Goal: Communication & Community: Answer question/provide support

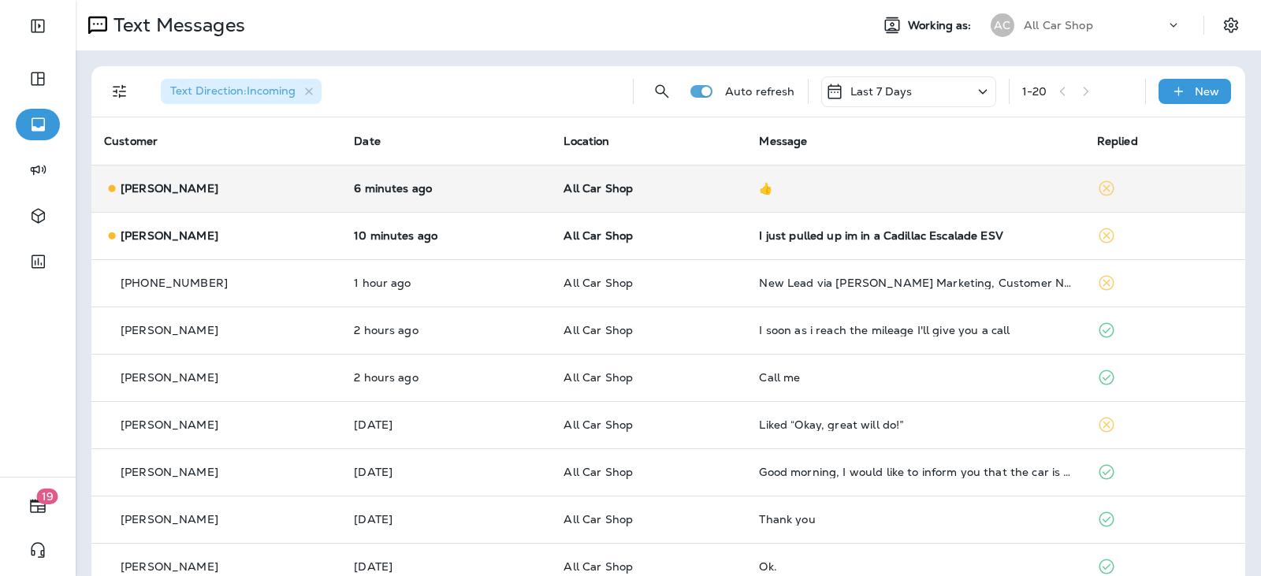
click at [829, 202] on td "👍" at bounding box center [914, 188] width 337 height 47
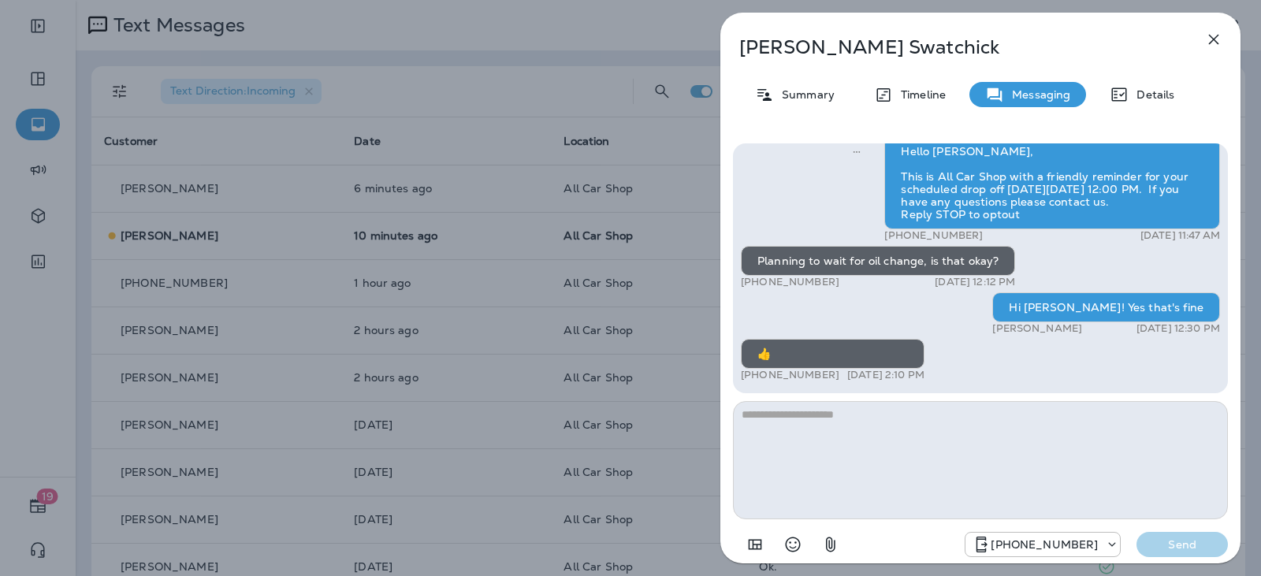
click at [851, 426] on textarea at bounding box center [980, 460] width 495 height 118
type textarea "**********"
click at [1167, 553] on button "Send" at bounding box center [1182, 544] width 91 height 25
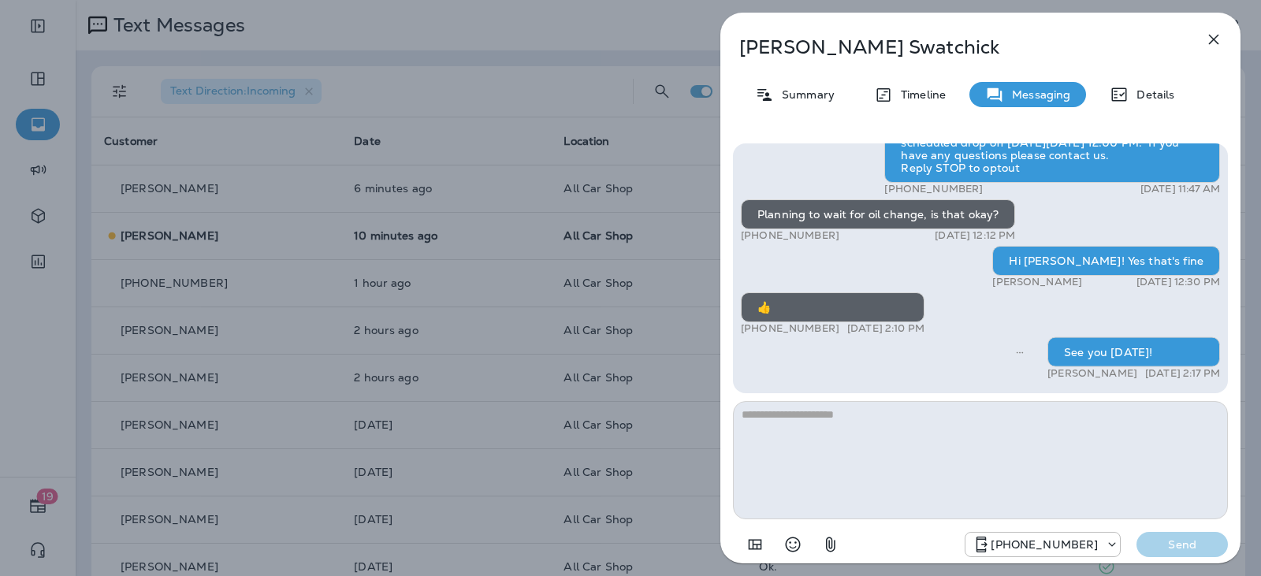
click at [1220, 34] on icon "button" at bounding box center [1213, 39] width 19 height 19
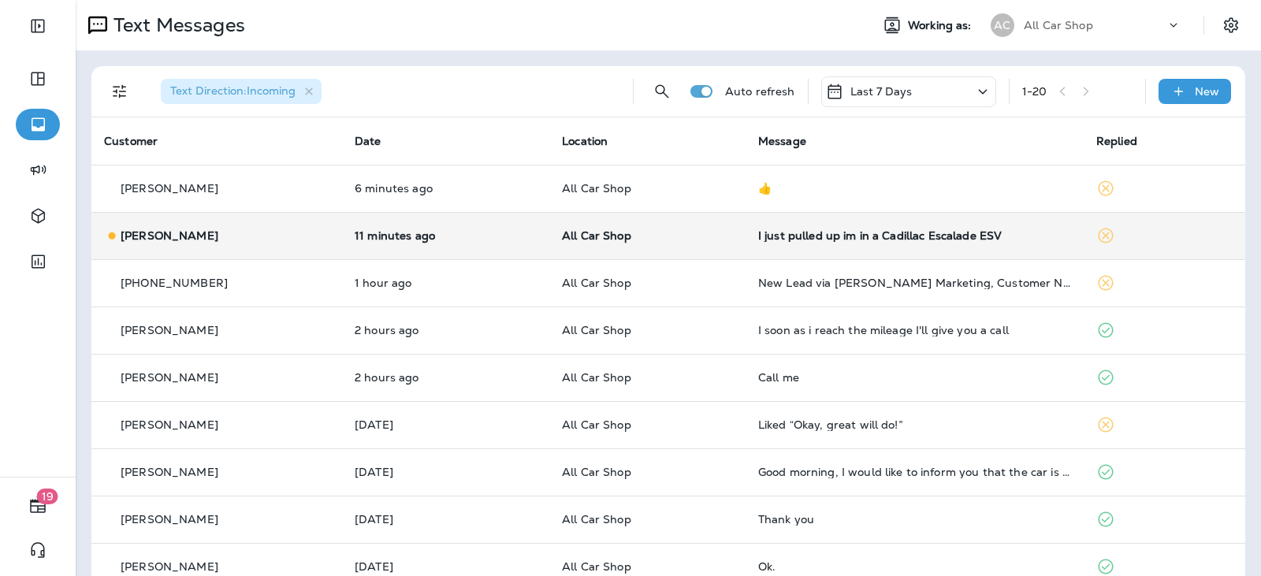
click at [697, 243] on td "All Car Shop" at bounding box center [647, 235] width 196 height 47
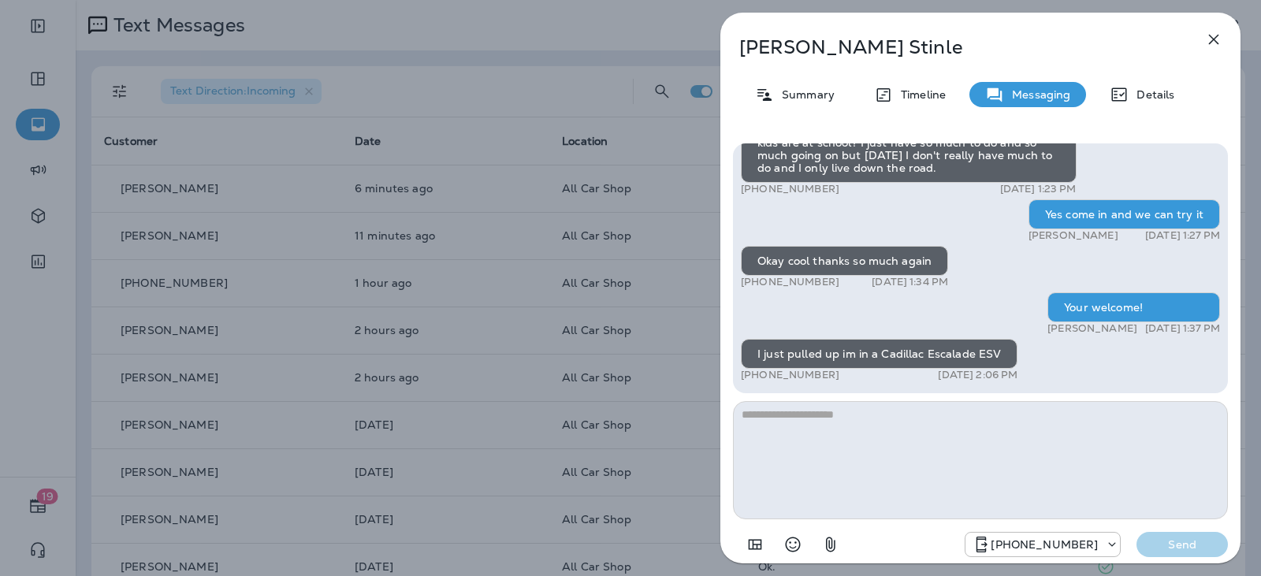
click at [820, 415] on textarea at bounding box center [980, 460] width 495 height 118
click at [1220, 37] on icon "button" at bounding box center [1213, 39] width 19 height 19
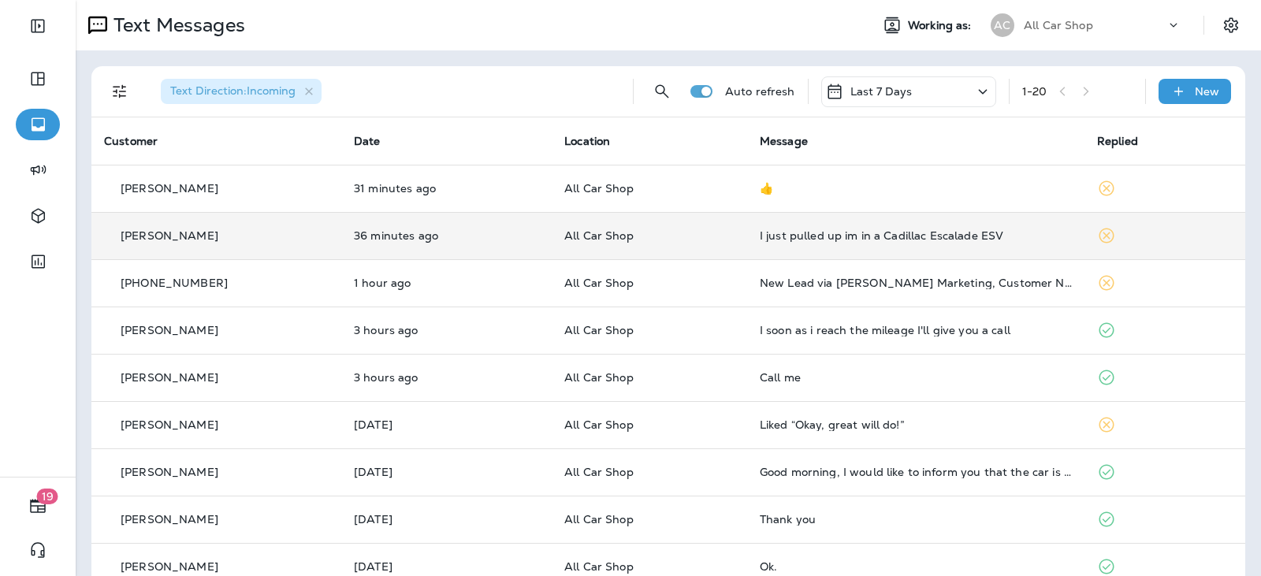
click at [687, 241] on p "All Car Shop" at bounding box center [649, 235] width 170 height 13
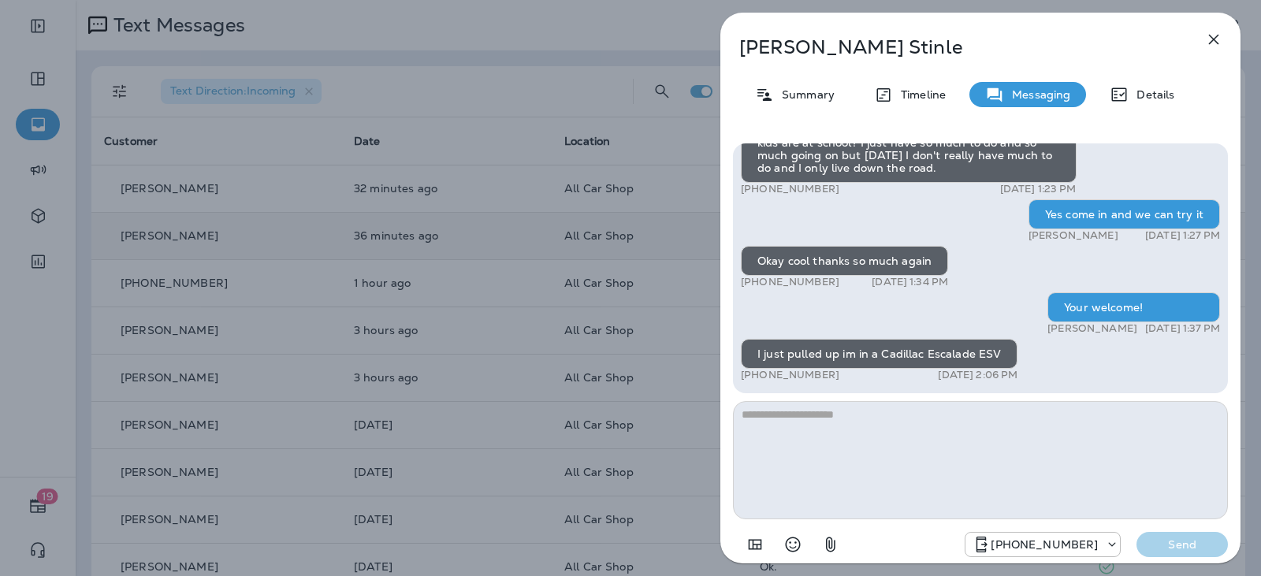
click at [1208, 42] on icon "button" at bounding box center [1213, 39] width 19 height 19
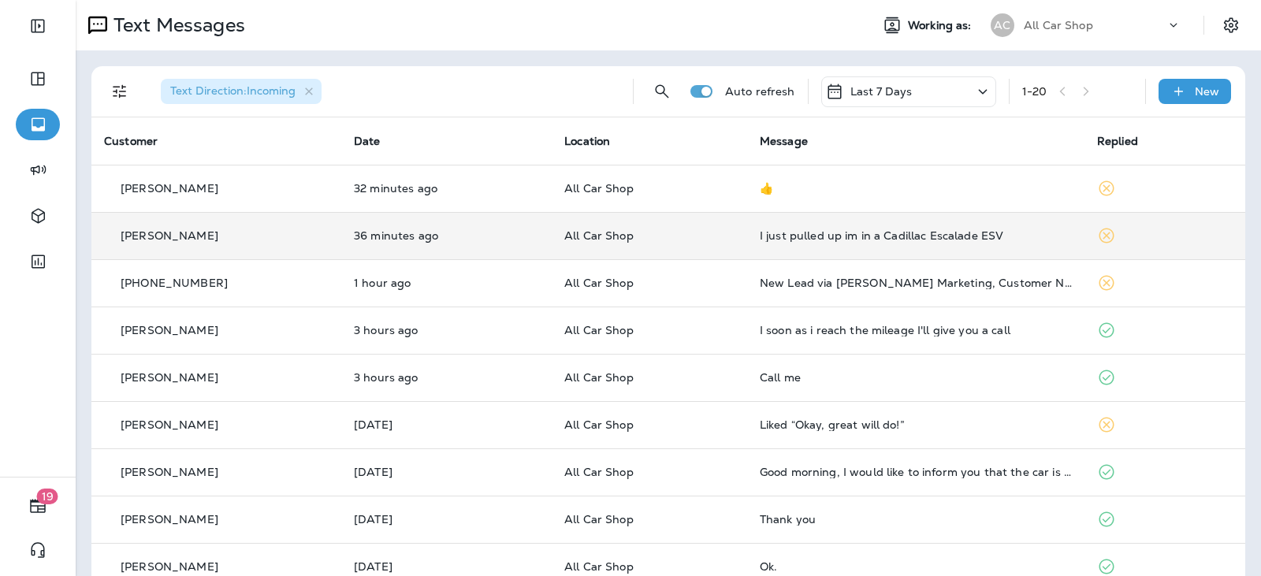
click at [760, 188] on div "👍" at bounding box center [916, 188] width 312 height 13
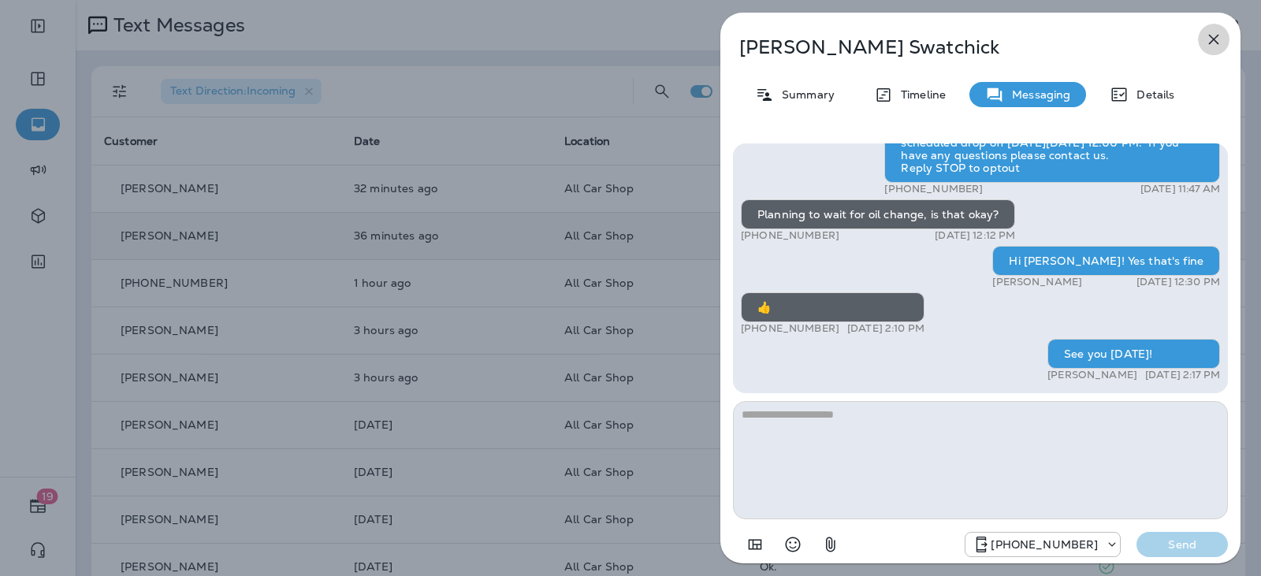
click at [1212, 45] on icon "button" at bounding box center [1213, 39] width 19 height 19
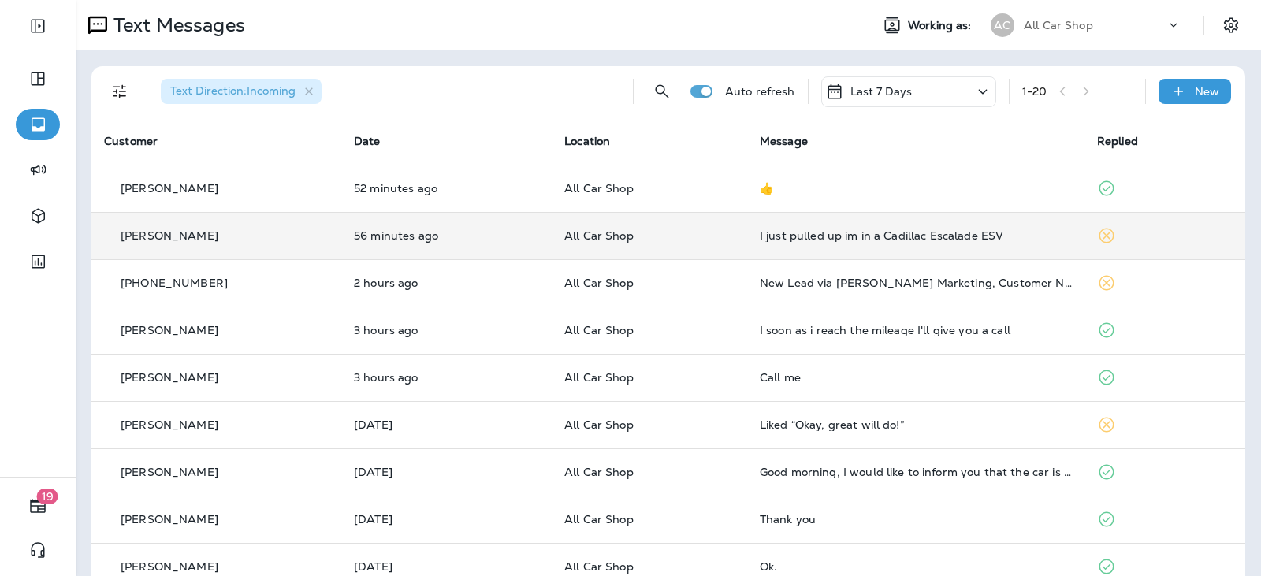
click at [670, 229] on p "All Car Shop" at bounding box center [649, 235] width 170 height 13
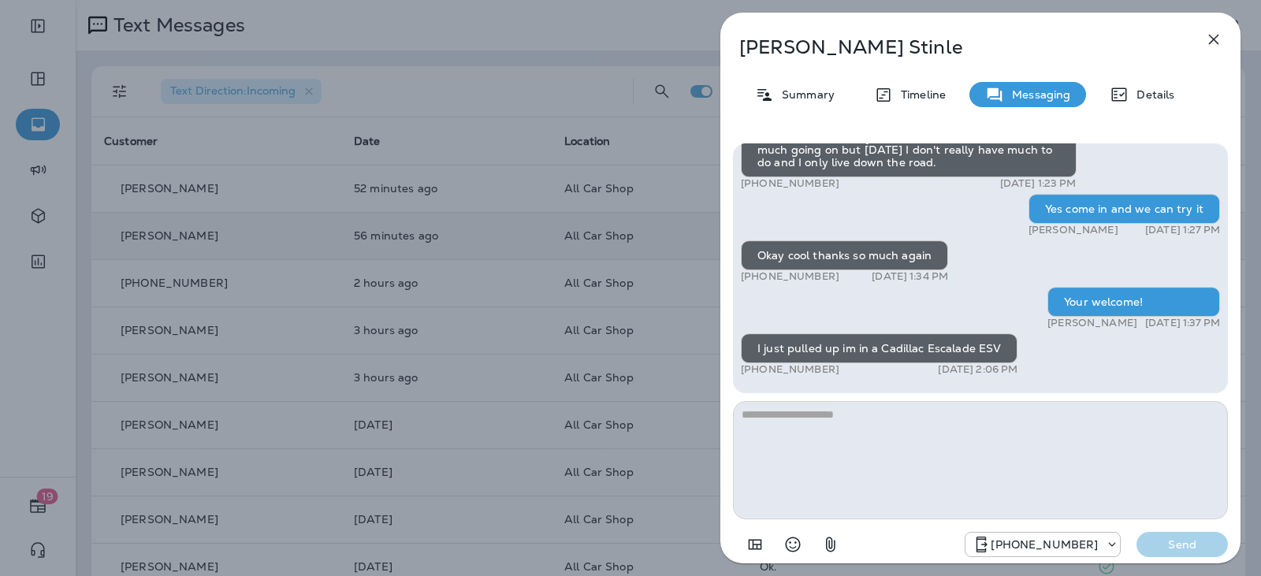
click at [894, 428] on textarea at bounding box center [980, 460] width 495 height 118
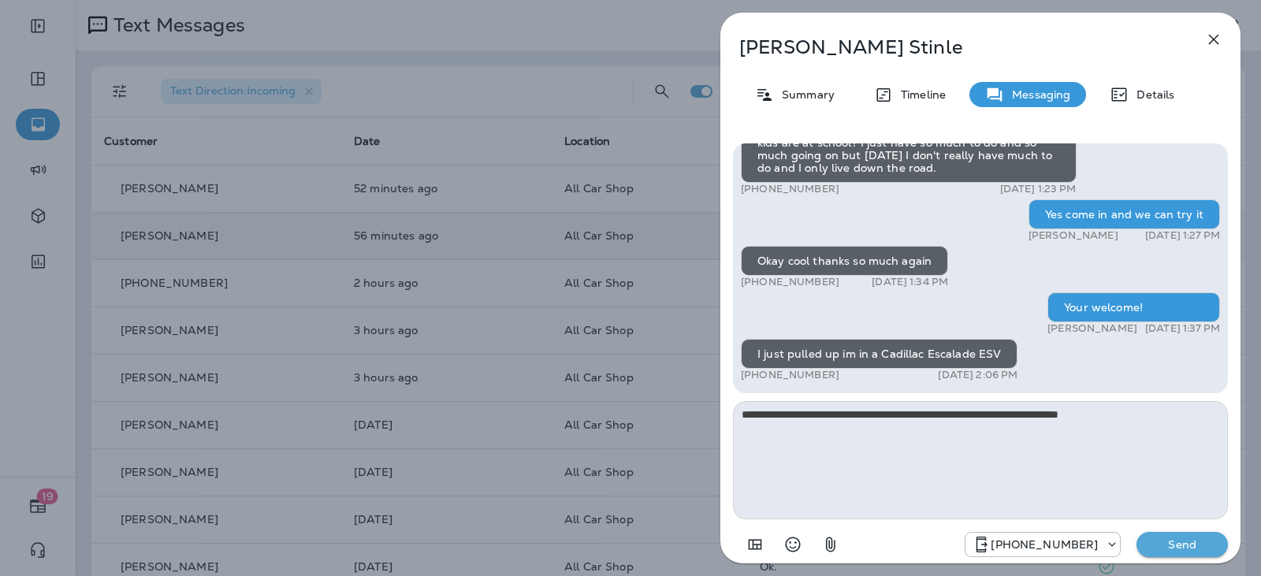
type textarea "**********"
click at [1183, 550] on p "Send" at bounding box center [1182, 545] width 66 height 14
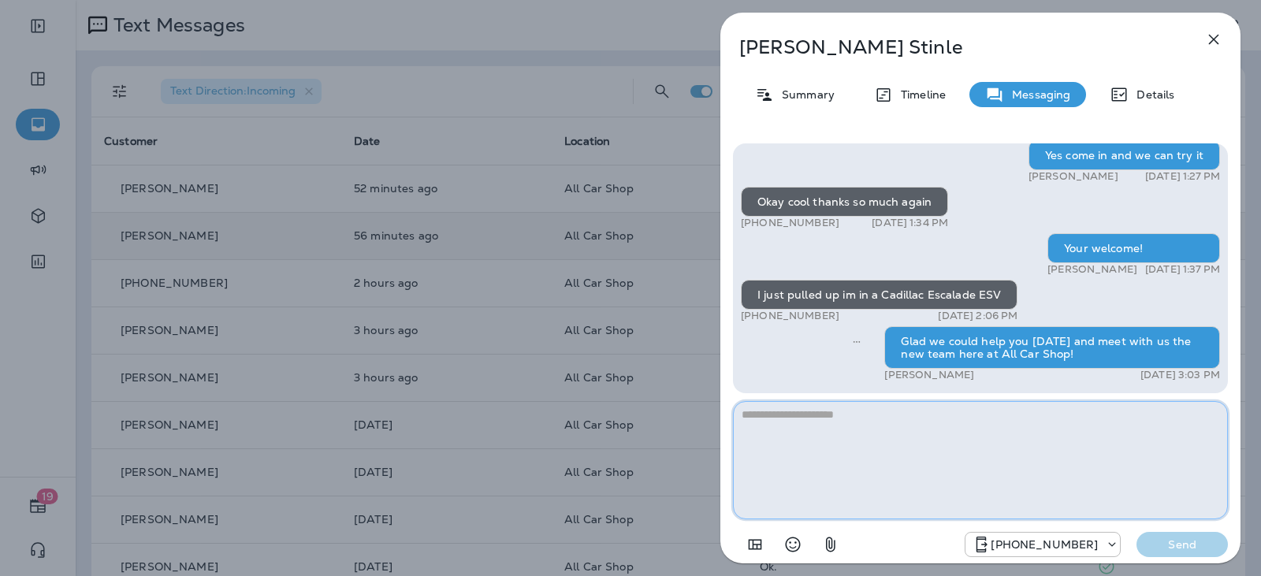
click at [953, 419] on textarea at bounding box center [980, 460] width 495 height 118
type textarea "**********"
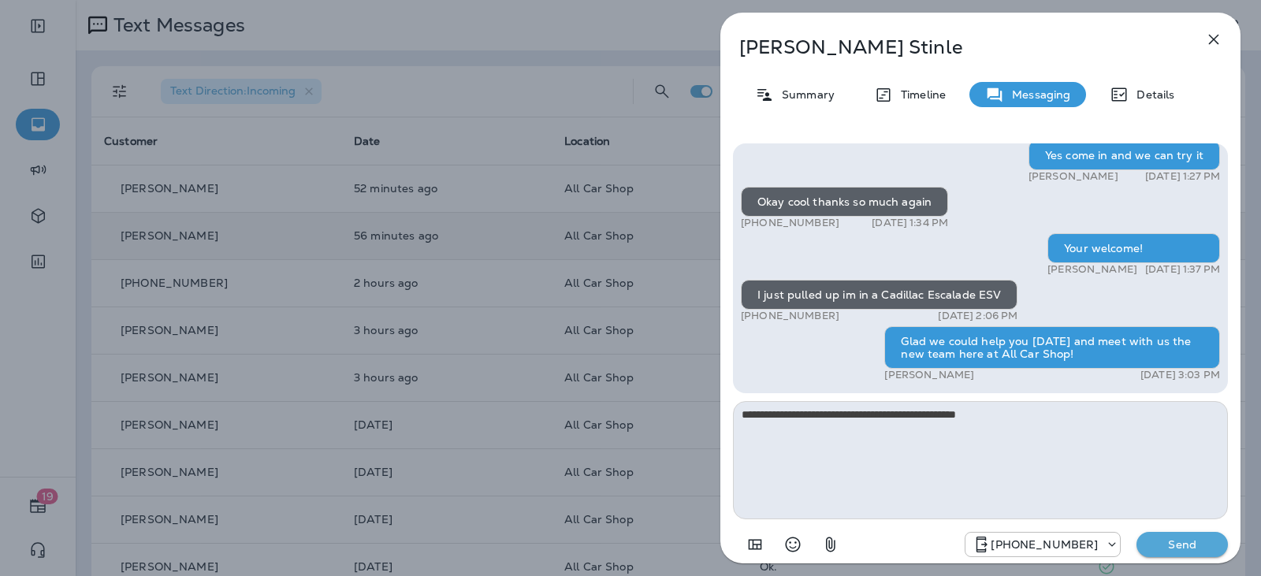
drag, startPoint x: 1200, startPoint y: 553, endPoint x: 1159, endPoint y: 539, distance: 43.4
click at [1199, 553] on button "Send" at bounding box center [1182, 544] width 91 height 25
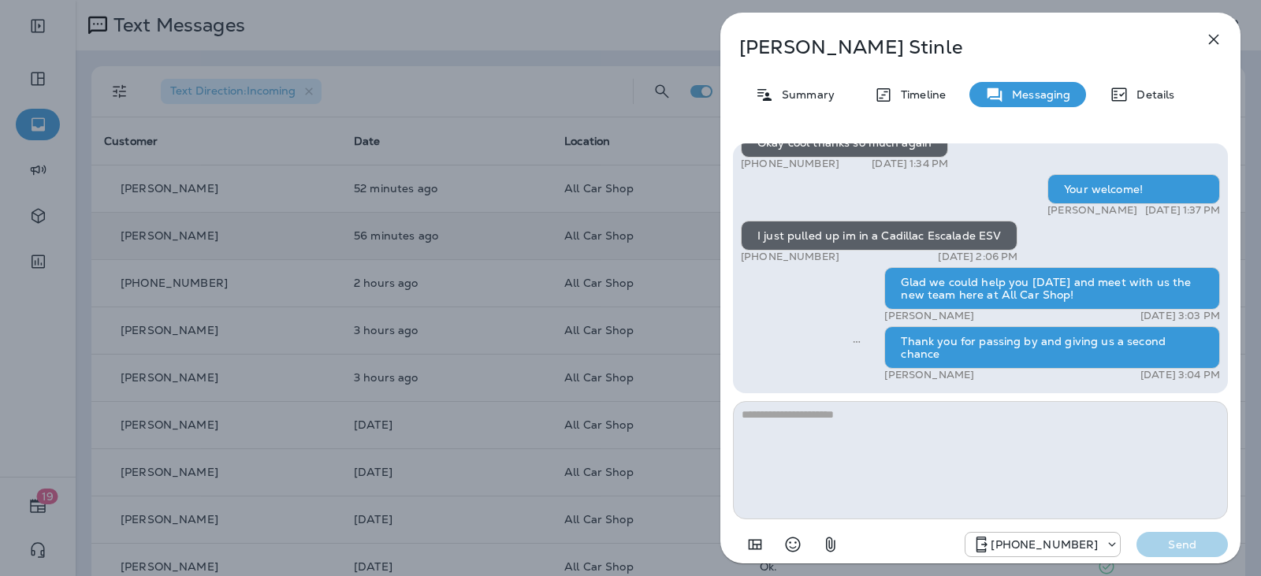
click at [1224, 40] on button "button" at bounding box center [1214, 40] width 32 height 32
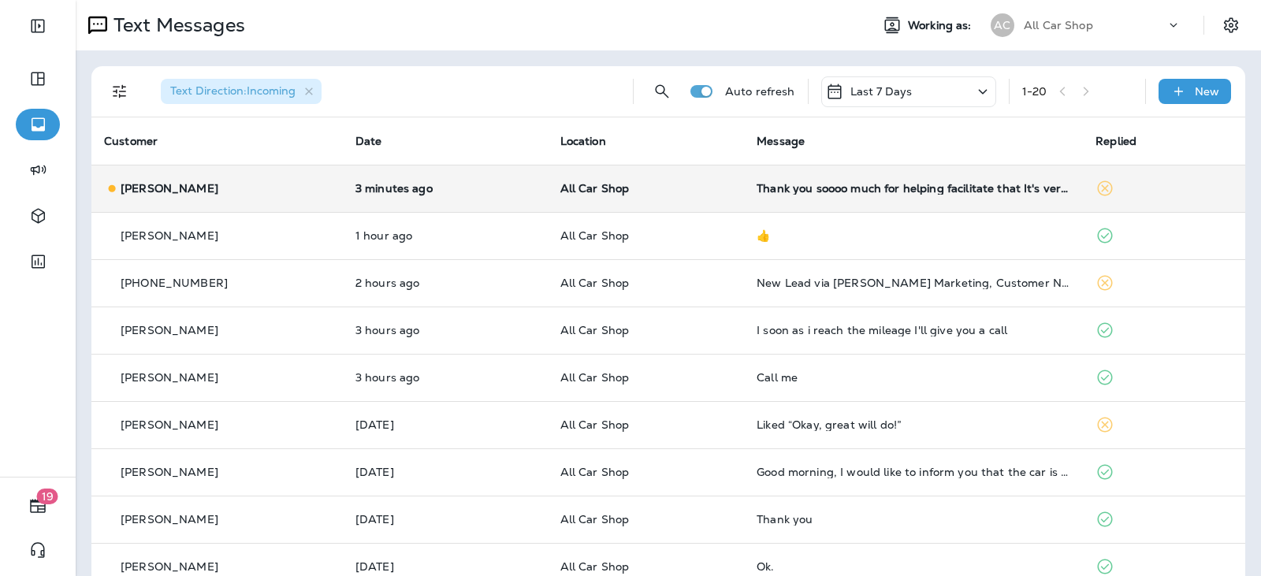
click at [685, 188] on p "All Car Shop" at bounding box center [646, 188] width 172 height 13
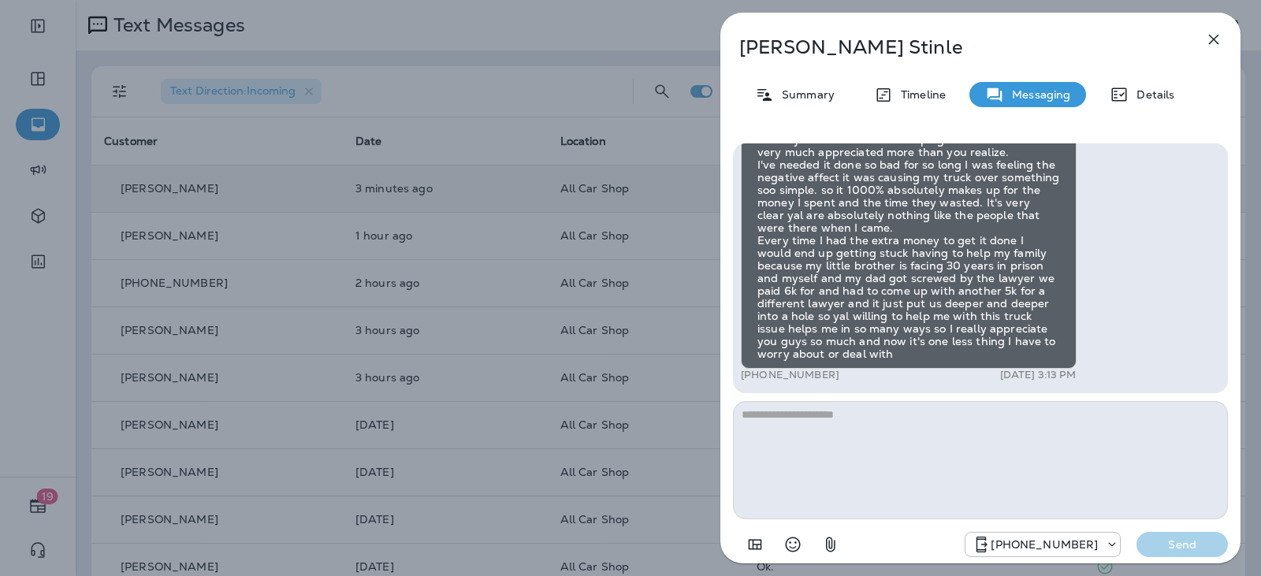
click at [864, 428] on textarea at bounding box center [980, 460] width 495 height 118
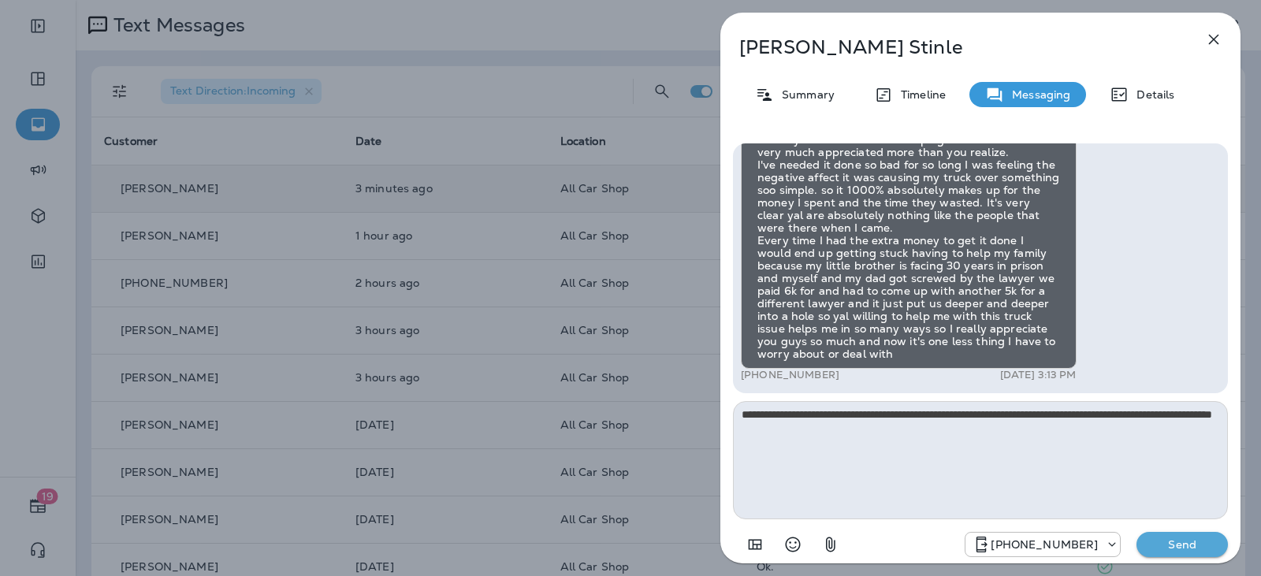
click at [846, 449] on textarea "**********" at bounding box center [980, 460] width 495 height 118
type textarea "**********"
click at [1175, 565] on div "Hello Samantha, This is All Car Shop INC with a friendly reminder for your sche…" at bounding box center [980, 352] width 520 height 442
click at [1182, 551] on p "Send" at bounding box center [1182, 545] width 66 height 14
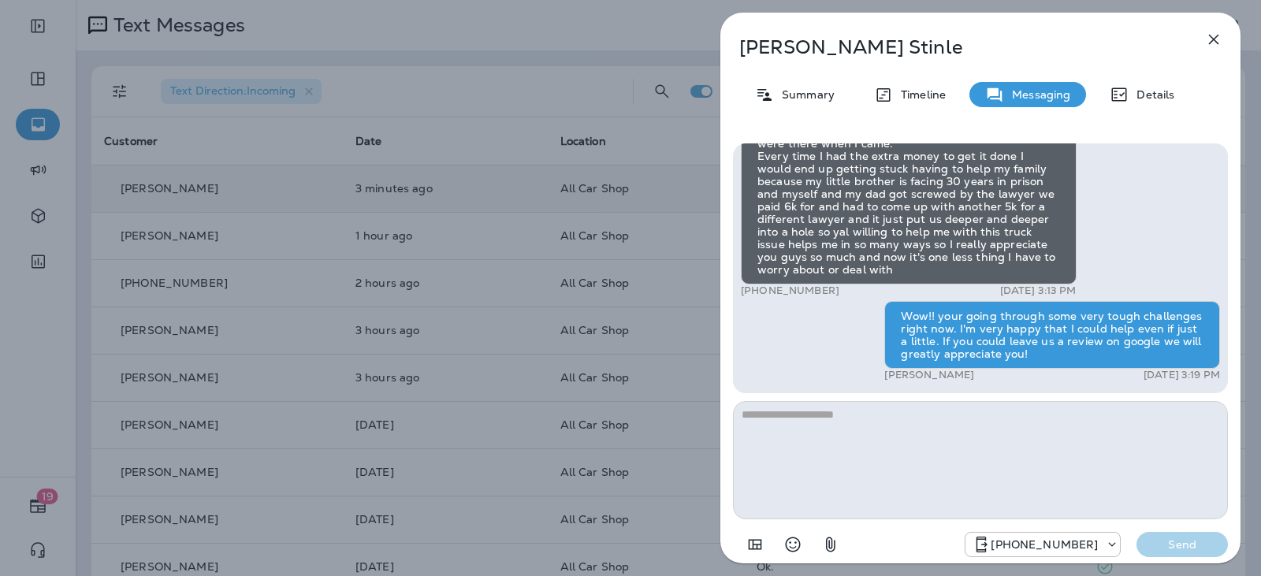
click at [1215, 39] on icon "button" at bounding box center [1214, 40] width 10 height 10
